Goal: Task Accomplishment & Management: Use online tool/utility

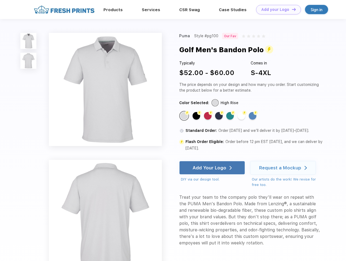
click at [277, 10] on link "Add your Logo Design Tool" at bounding box center [278, 10] width 45 height 10
click at [0, 0] on div "Design Tool" at bounding box center [0, 0] width 0 height 0
click at [292, 9] on link "Add your Logo Design Tool" at bounding box center [278, 10] width 45 height 10
click at [29, 41] on img at bounding box center [28, 41] width 16 height 16
click at [29, 61] on img at bounding box center [28, 61] width 16 height 16
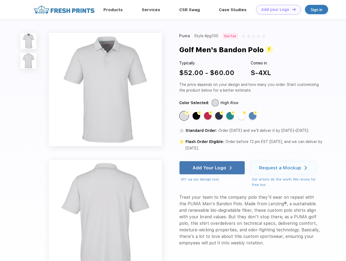
click at [185, 116] on div "Flash Color" at bounding box center [185, 116] width 8 height 8
click at [197, 116] on div "Flash Color" at bounding box center [197, 116] width 8 height 8
click at [209, 116] on div "Flash Color" at bounding box center [208, 116] width 8 height 8
click at [220, 116] on div "Flash Color" at bounding box center [219, 116] width 8 height 8
click at [231, 116] on div "Flash Color" at bounding box center [230, 116] width 8 height 8
